Goal: Information Seeking & Learning: Understand process/instructions

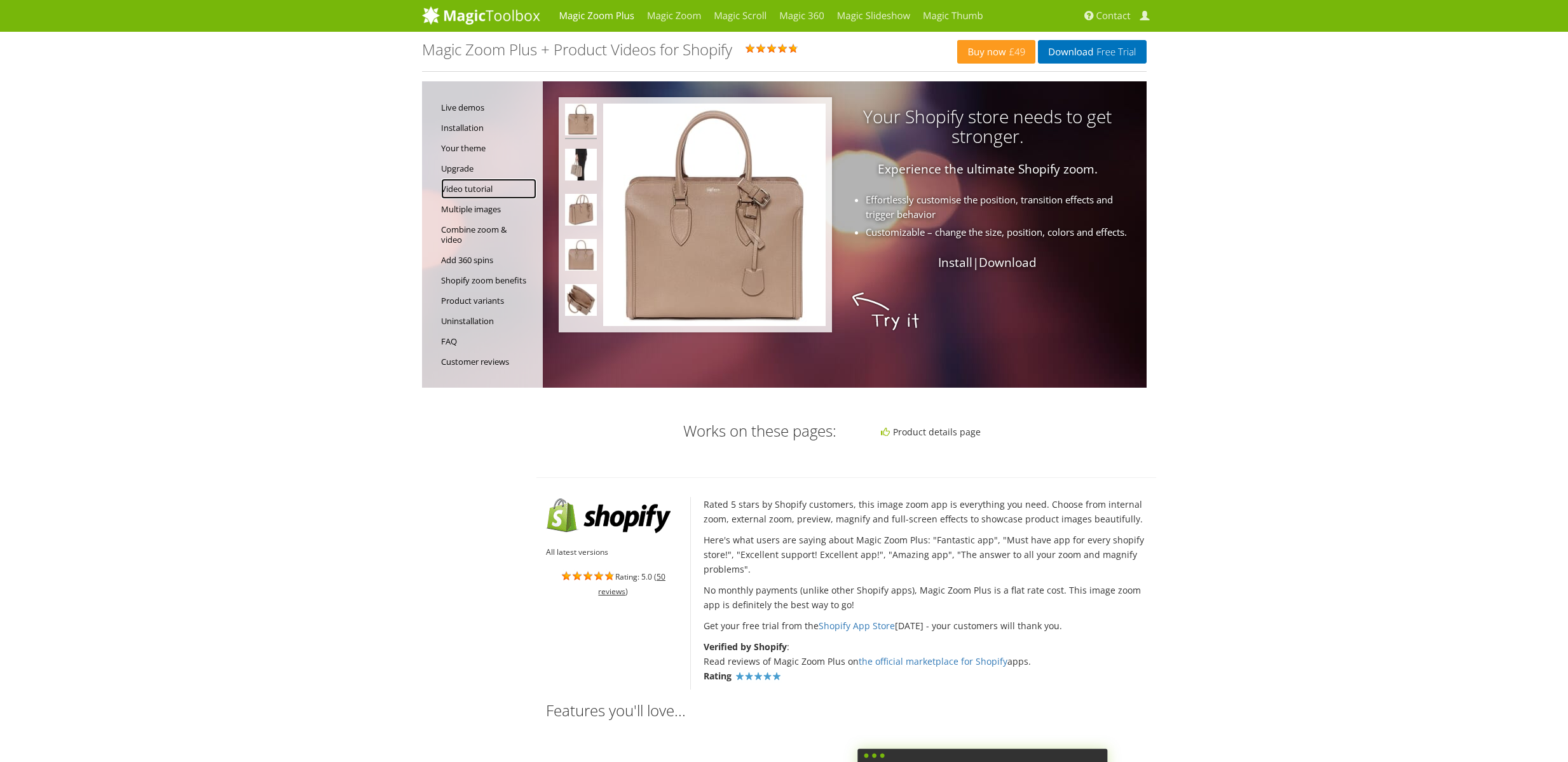
click at [468, 186] on link "Video tutorial" at bounding box center [489, 188] width 96 height 20
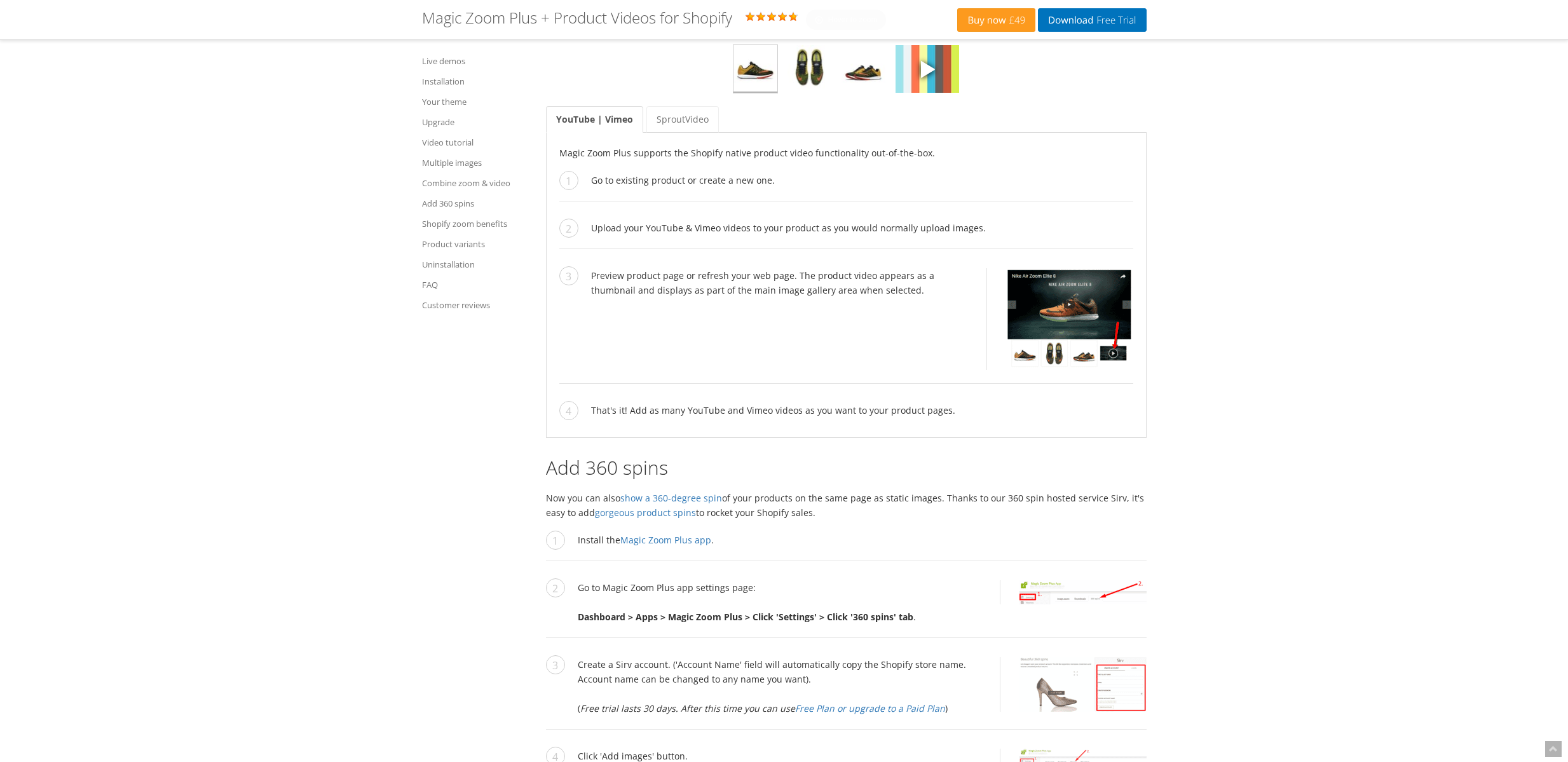
scroll to position [5725, 0]
click at [679, 131] on link "SproutVideo" at bounding box center [682, 117] width 72 height 26
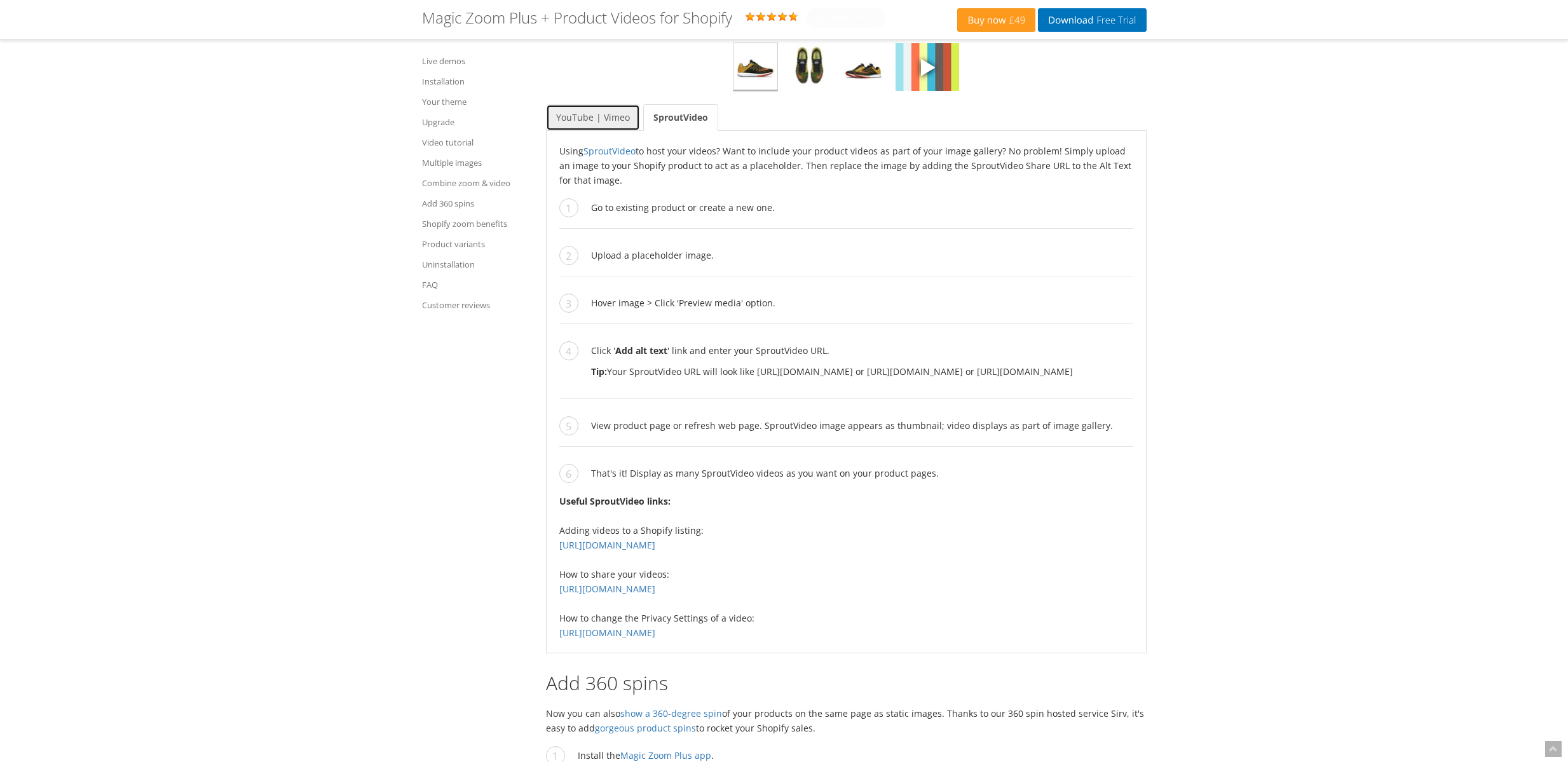
click at [594, 131] on link "YouTube | Vimeo" at bounding box center [592, 117] width 94 height 26
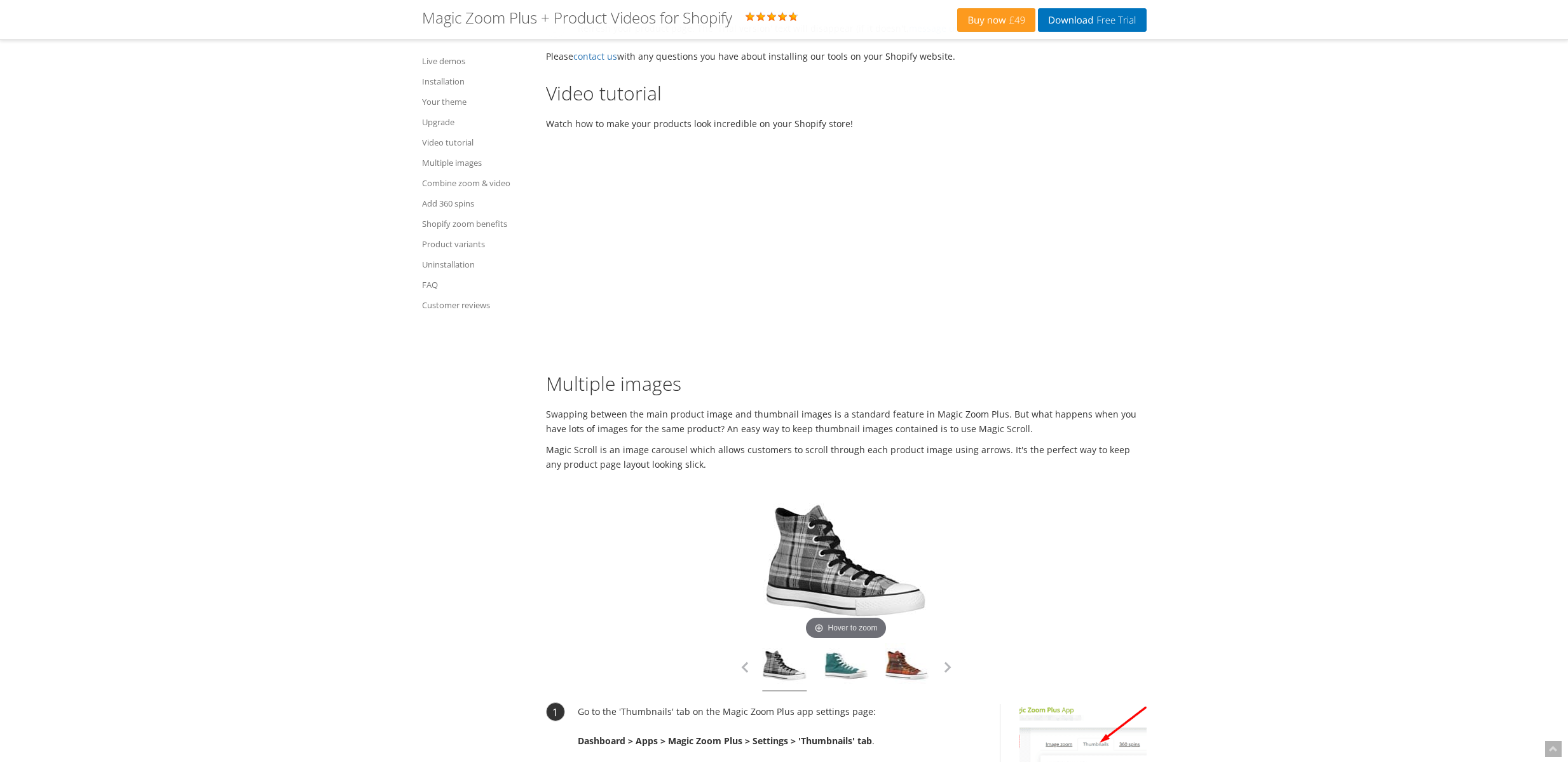
scroll to position [3938, 0]
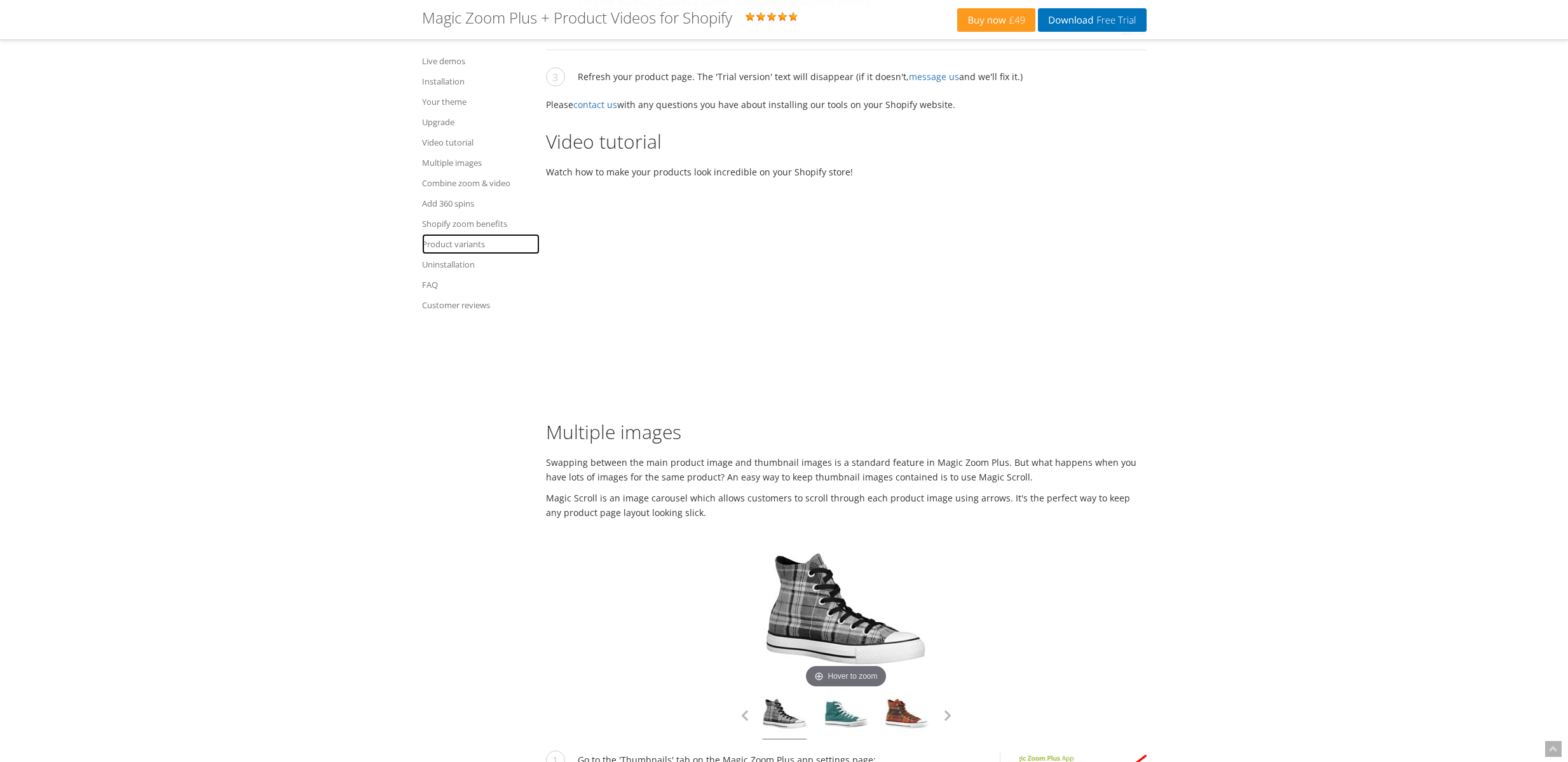
click at [458, 246] on link "Product variants" at bounding box center [480, 244] width 117 height 20
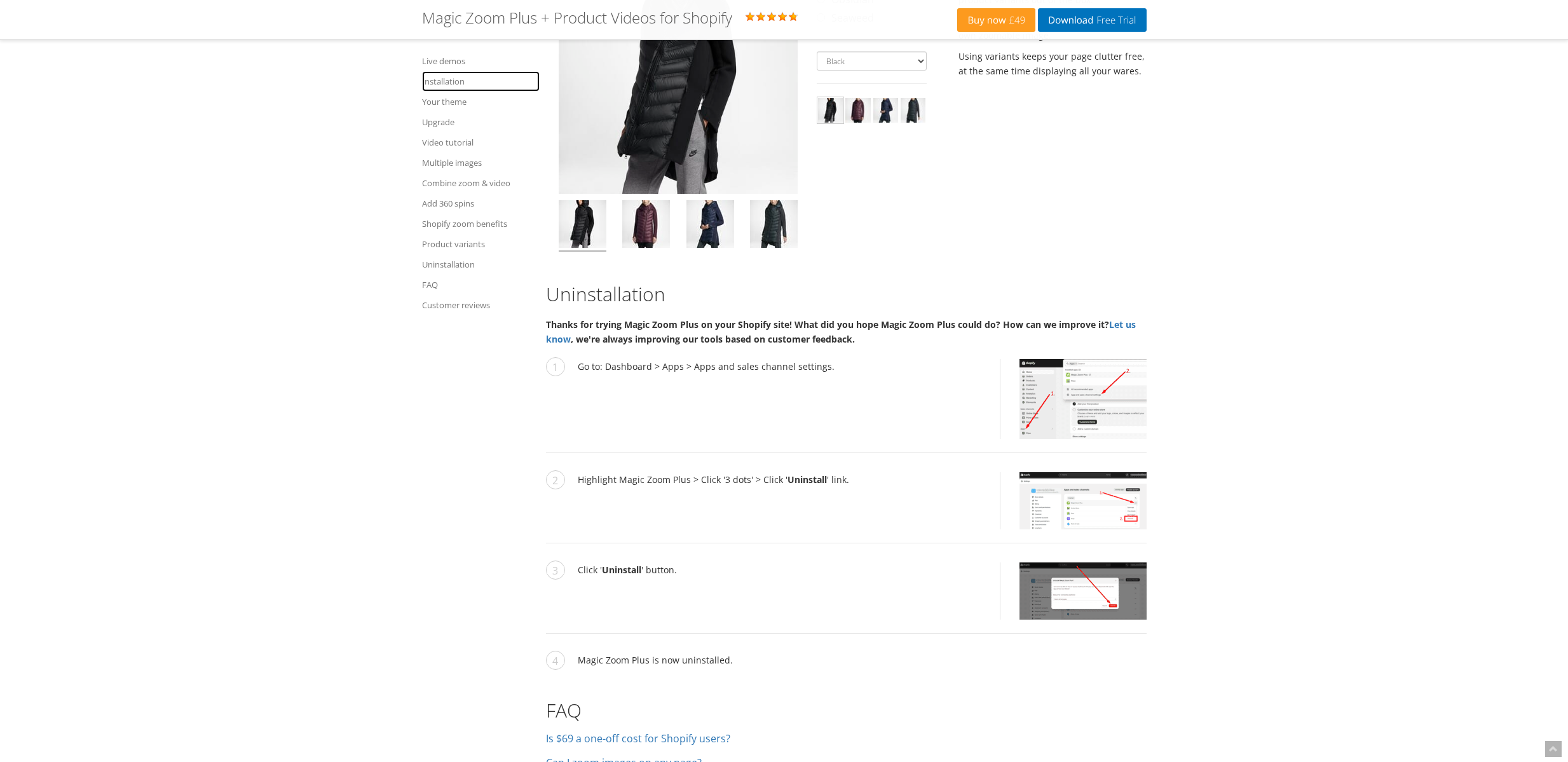
click at [438, 81] on link "Installation" at bounding box center [480, 81] width 117 height 20
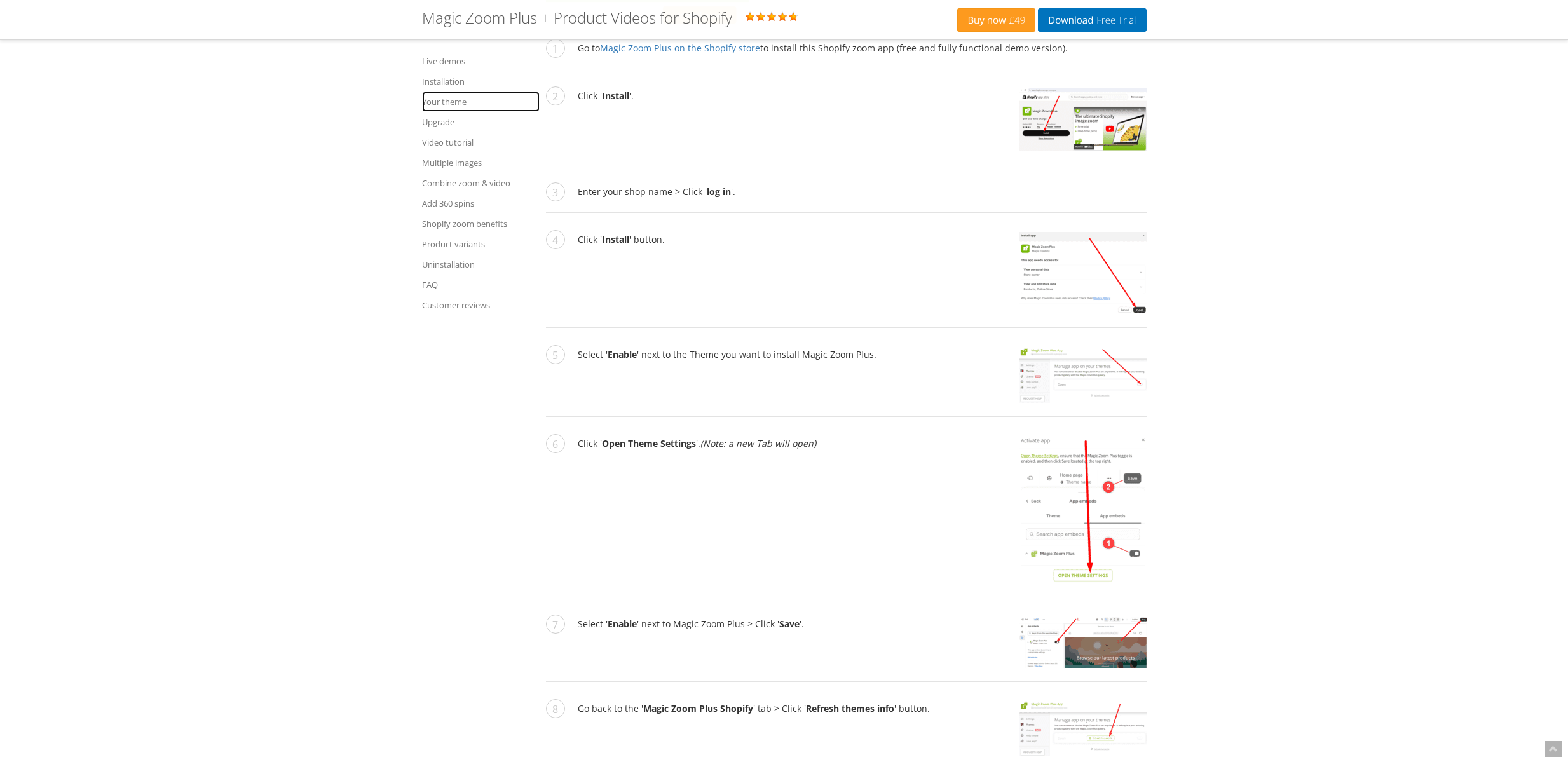
click at [444, 100] on link "Your theme" at bounding box center [480, 101] width 117 height 20
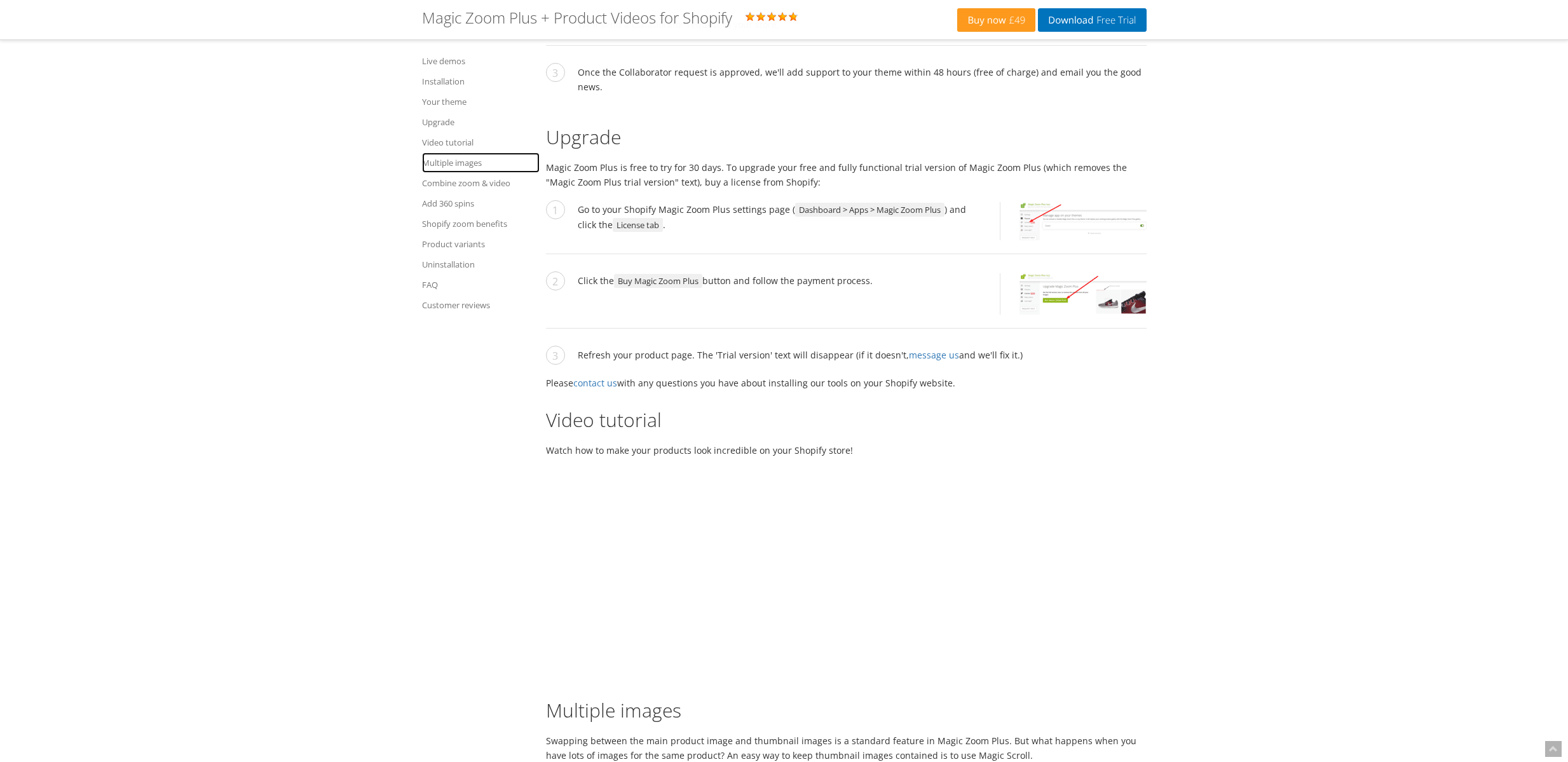
click at [462, 161] on link "Multiple images" at bounding box center [480, 162] width 117 height 20
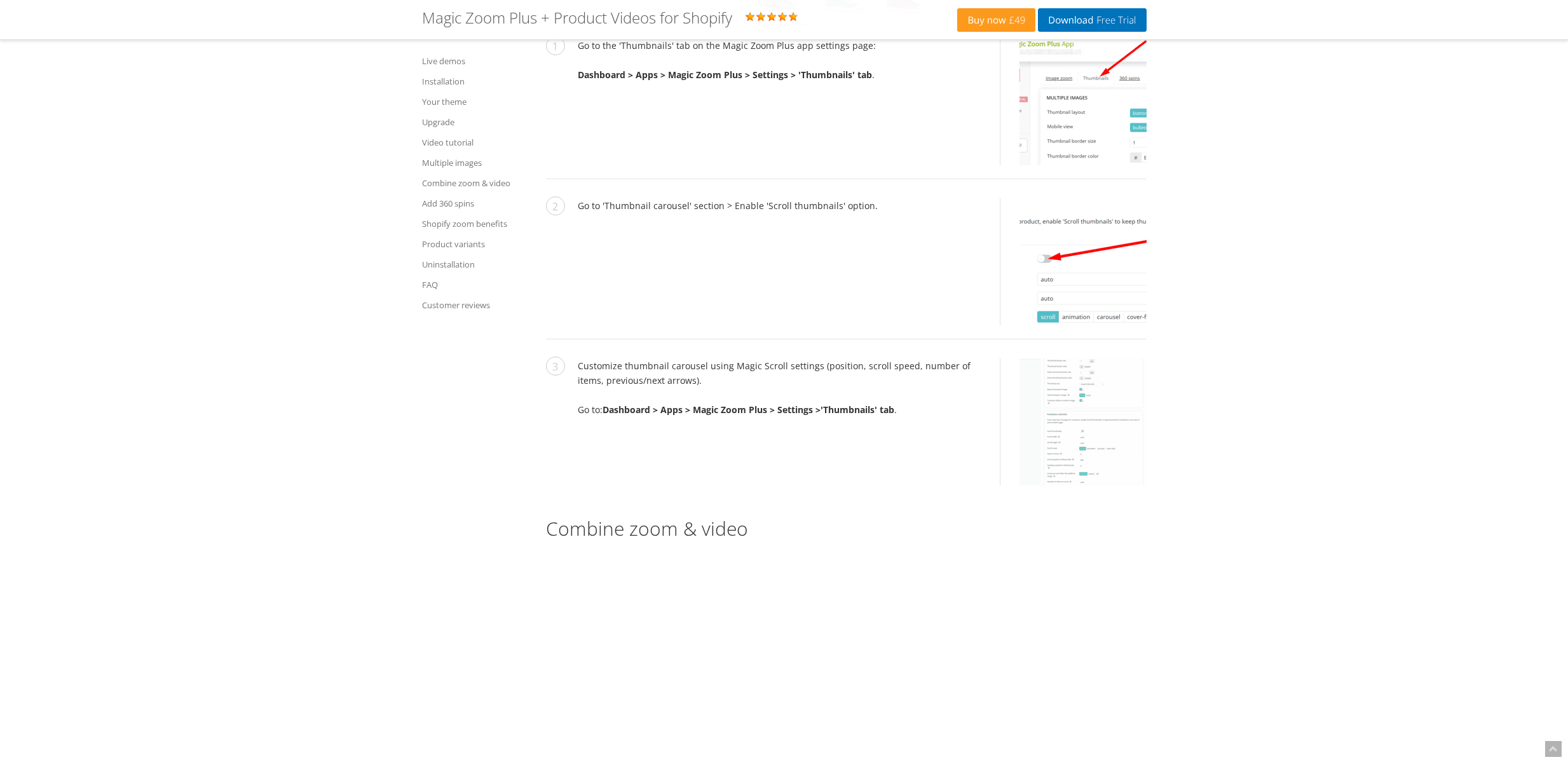
scroll to position [4573, 0]
